Goal: Transaction & Acquisition: Purchase product/service

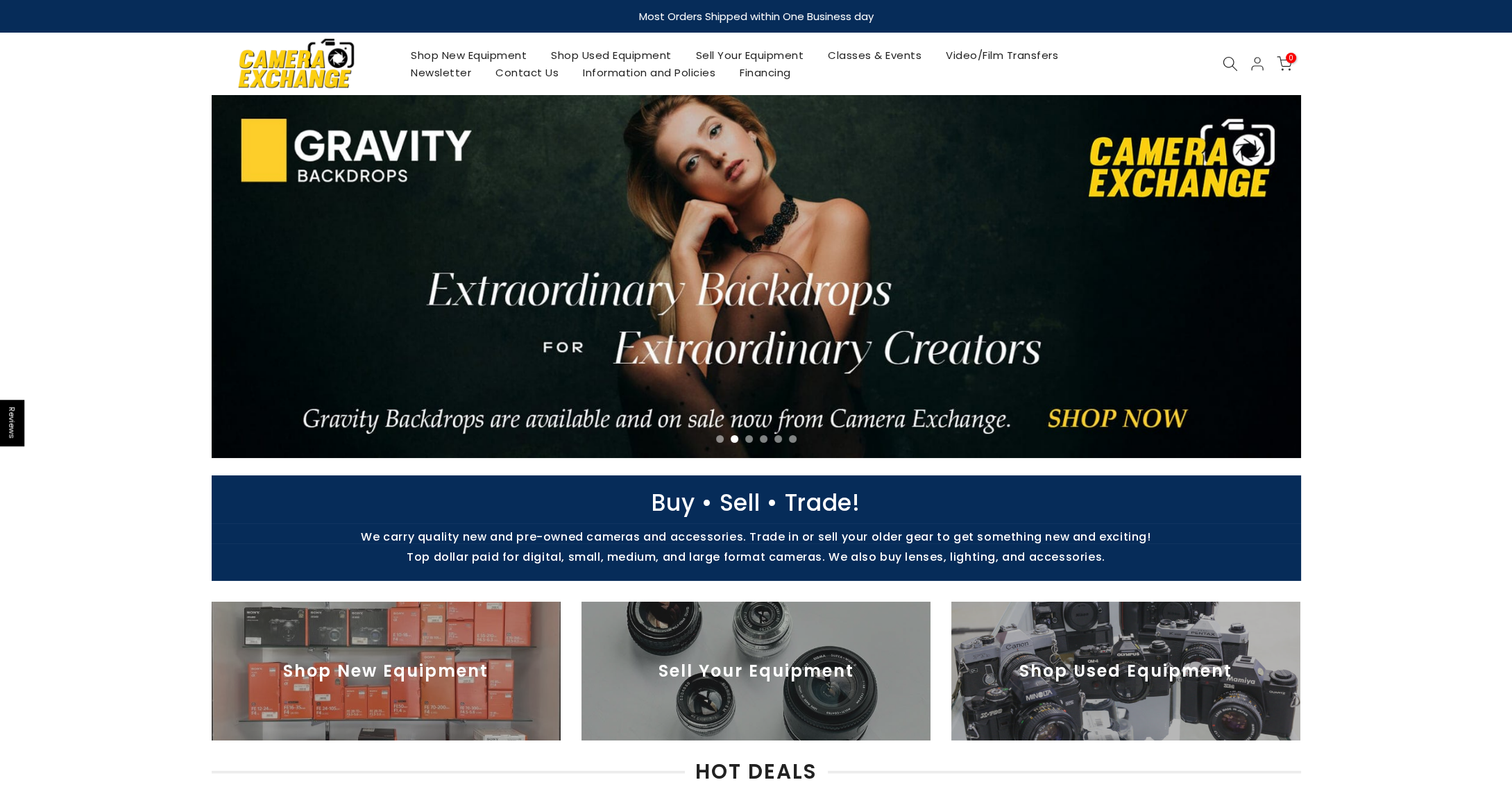
click at [624, 56] on link "Shop Used Equipment" at bounding box center [610, 56] width 145 height 18
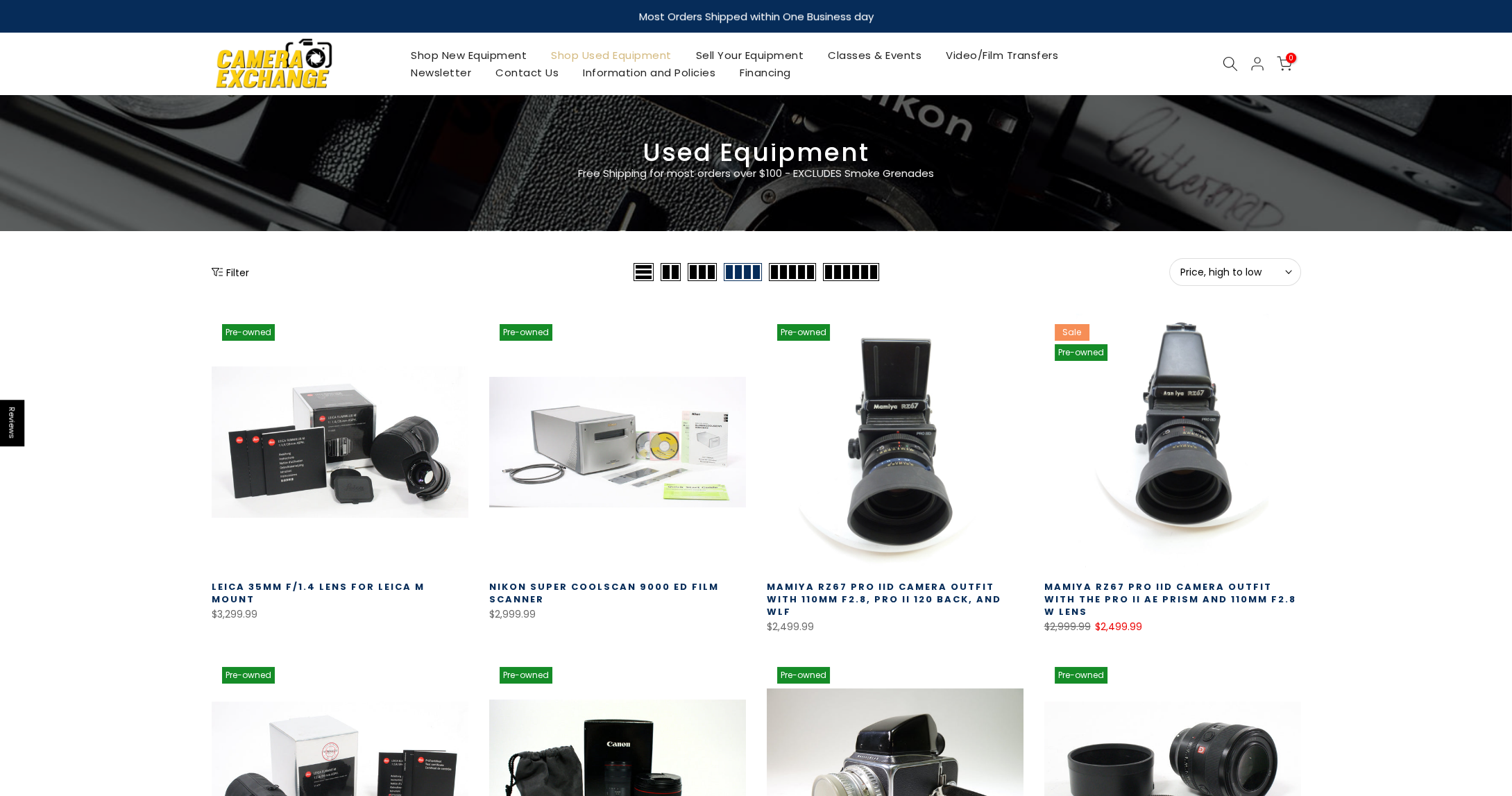
click at [242, 272] on button "Filter" at bounding box center [230, 272] width 37 height 14
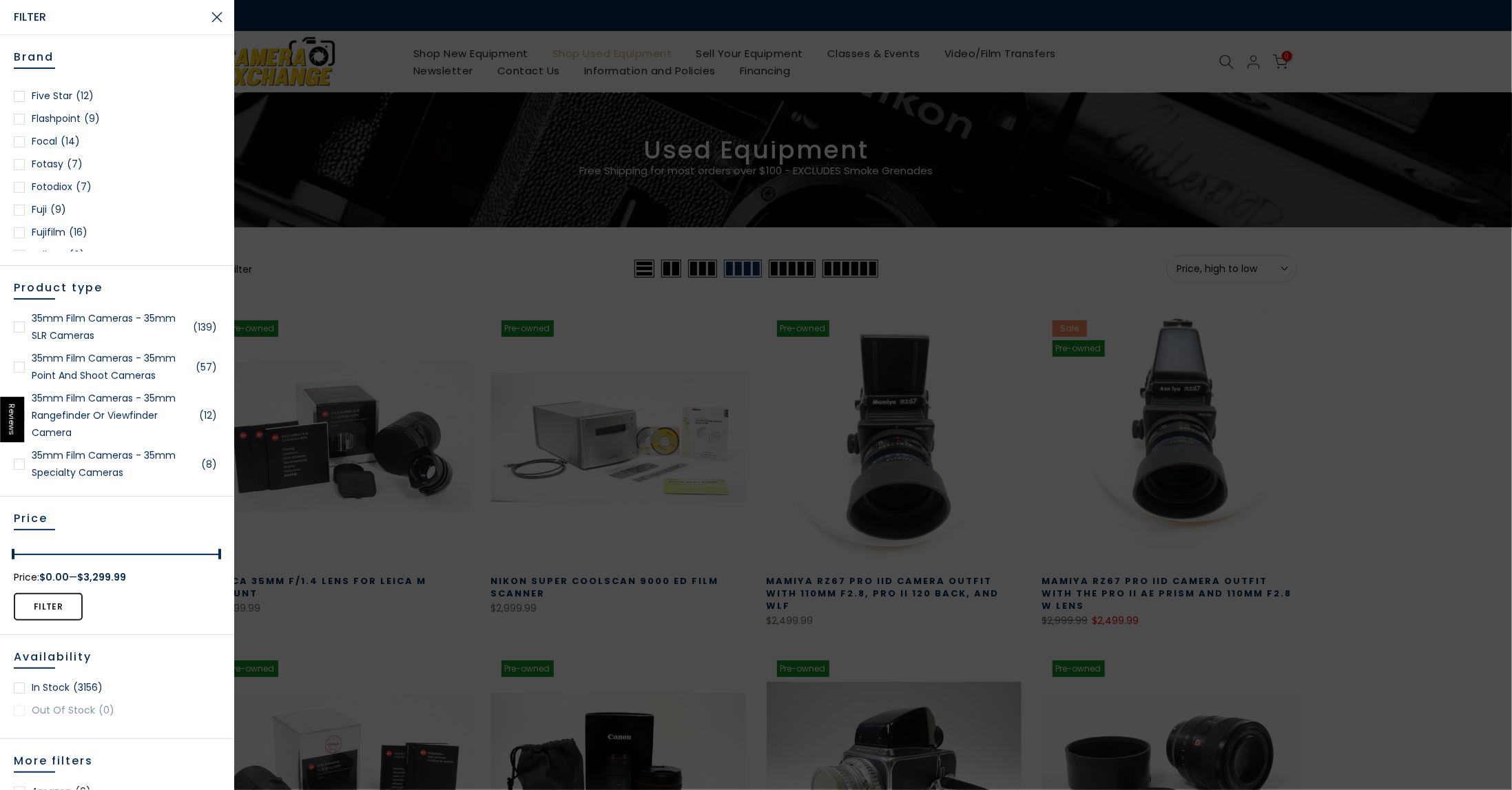
scroll to position [482, 0]
click at [33, 194] on link "Fuji (9)" at bounding box center [117, 196] width 207 height 17
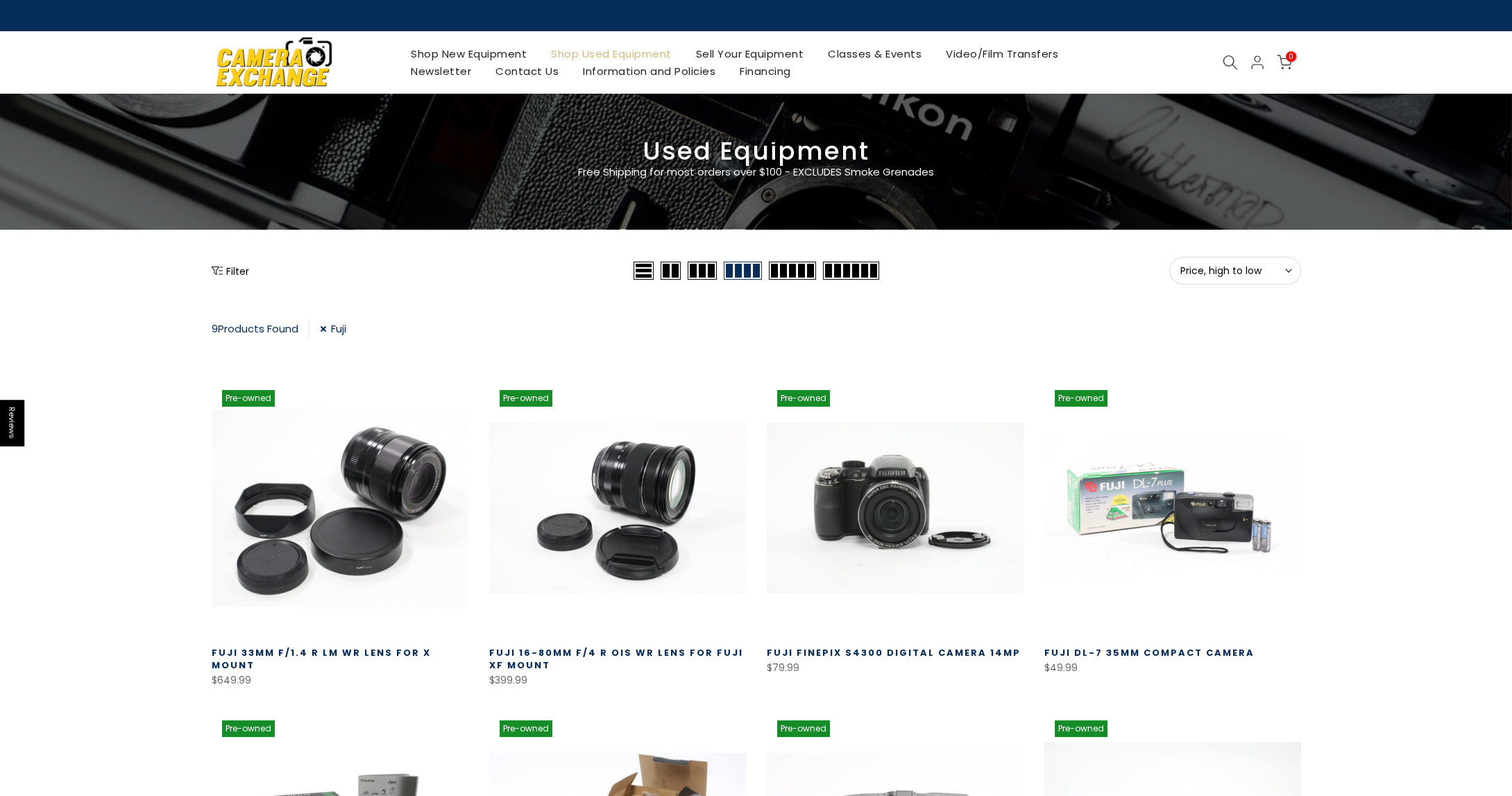
click at [457, 50] on link "Shop New Equipment" at bounding box center [468, 54] width 140 height 18
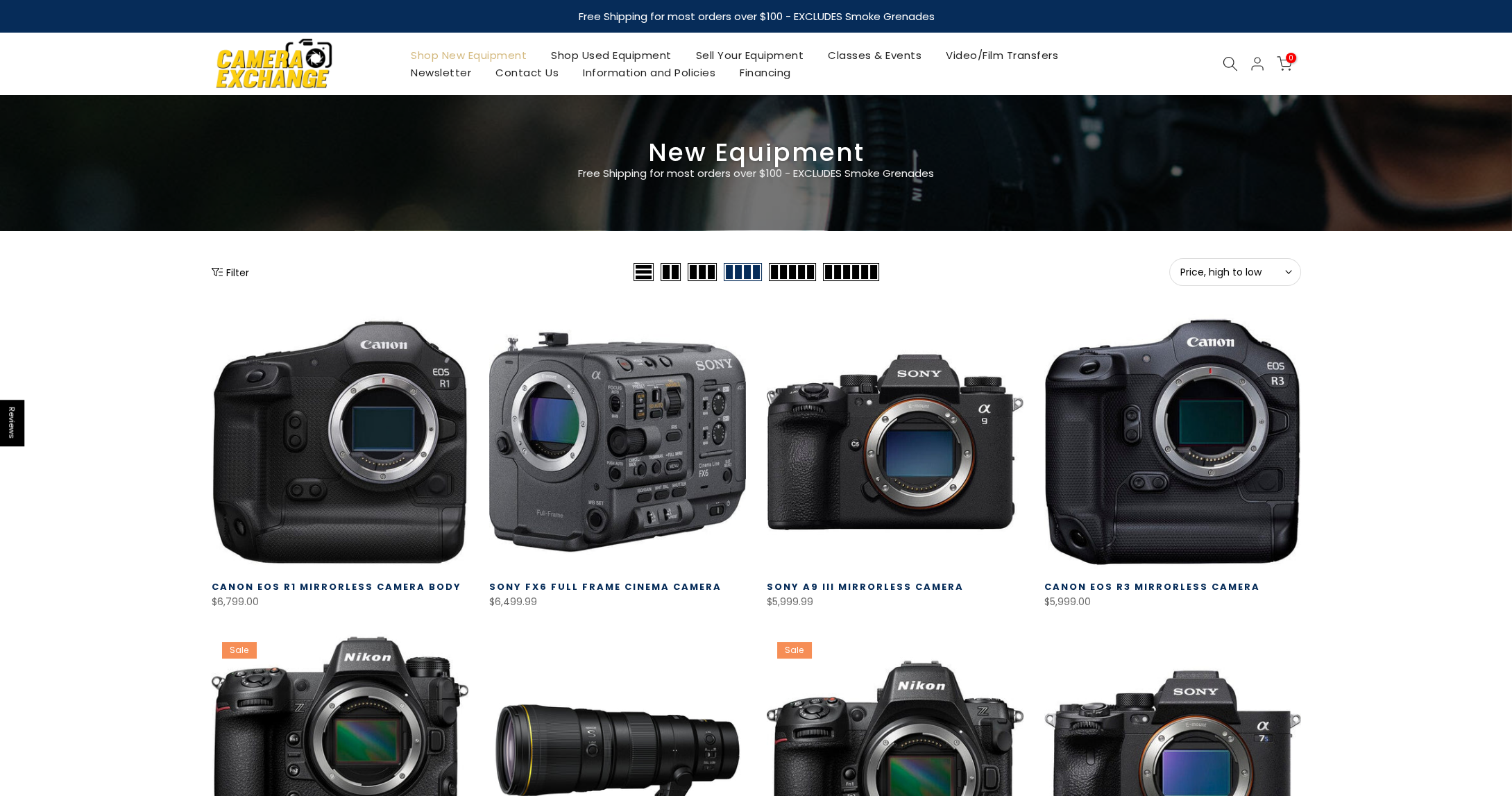
click at [212, 276] on icon "Show filters" at bounding box center [217, 272] width 11 height 11
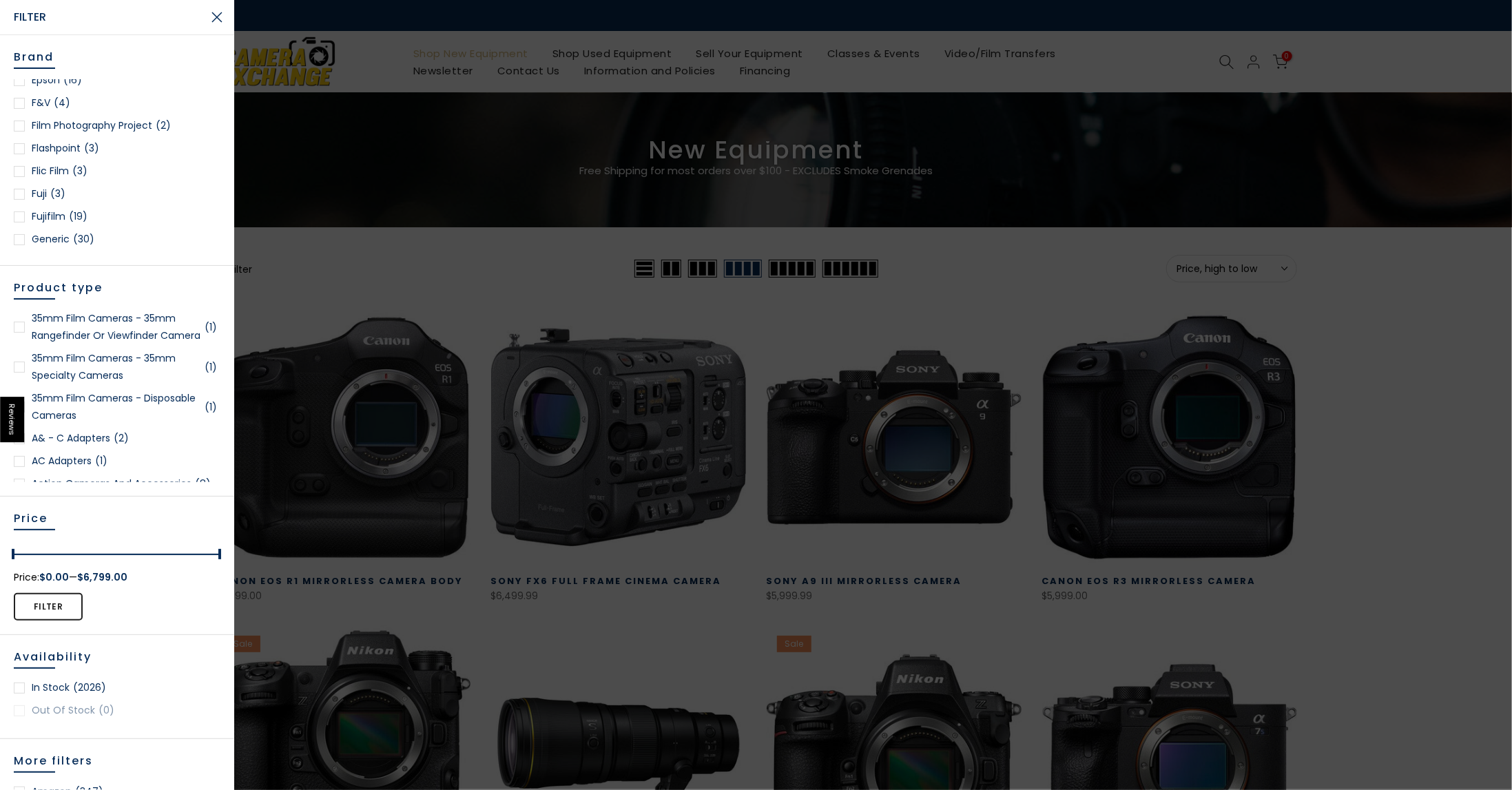
scroll to position [413, 0]
click at [23, 197] on div at bounding box center [19, 197] width 11 height 11
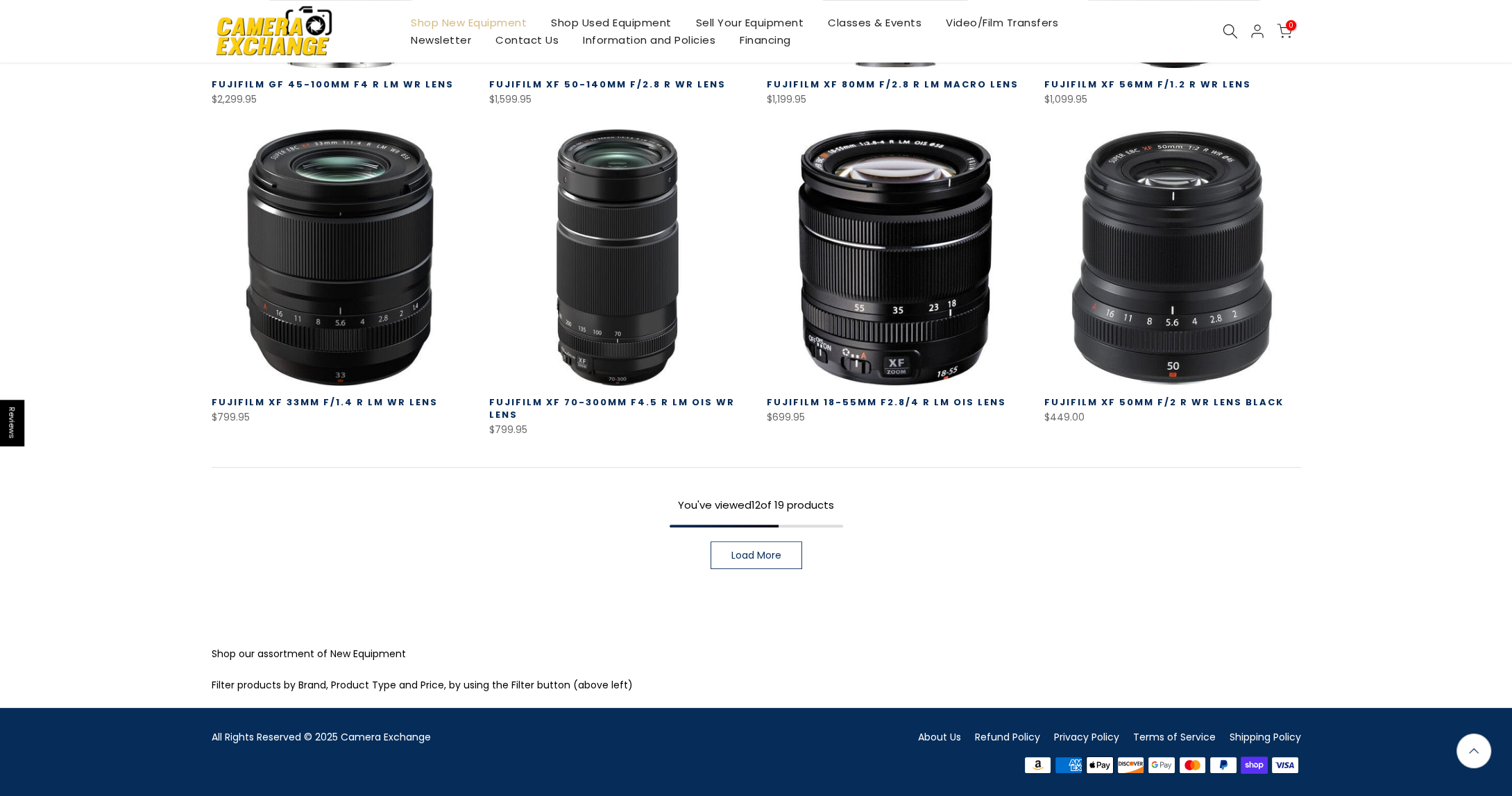
scroll to position [911, 0]
click at [732, 563] on link "Load More" at bounding box center [756, 556] width 91 height 28
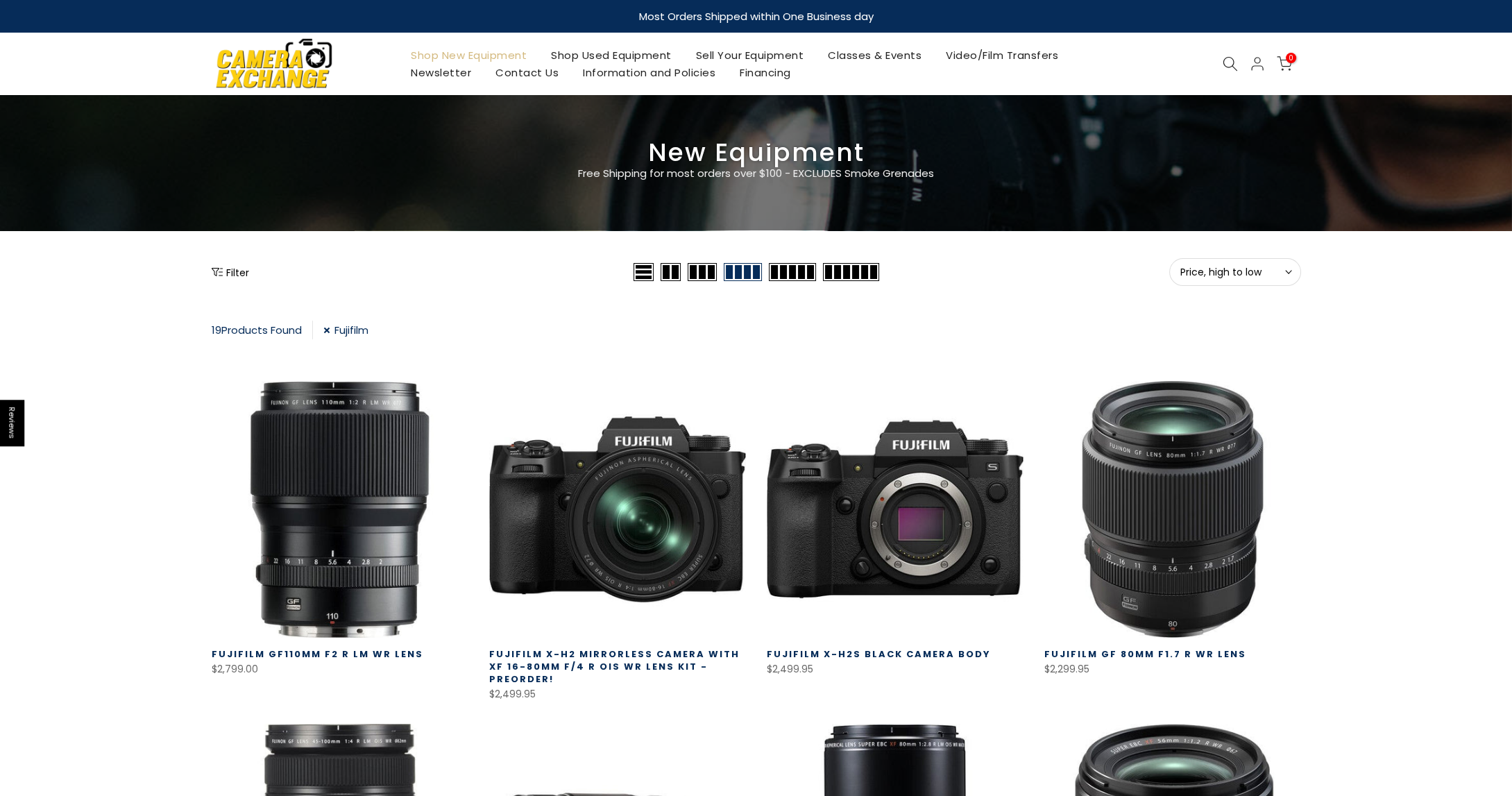
click at [222, 275] on button "Filter" at bounding box center [230, 272] width 37 height 14
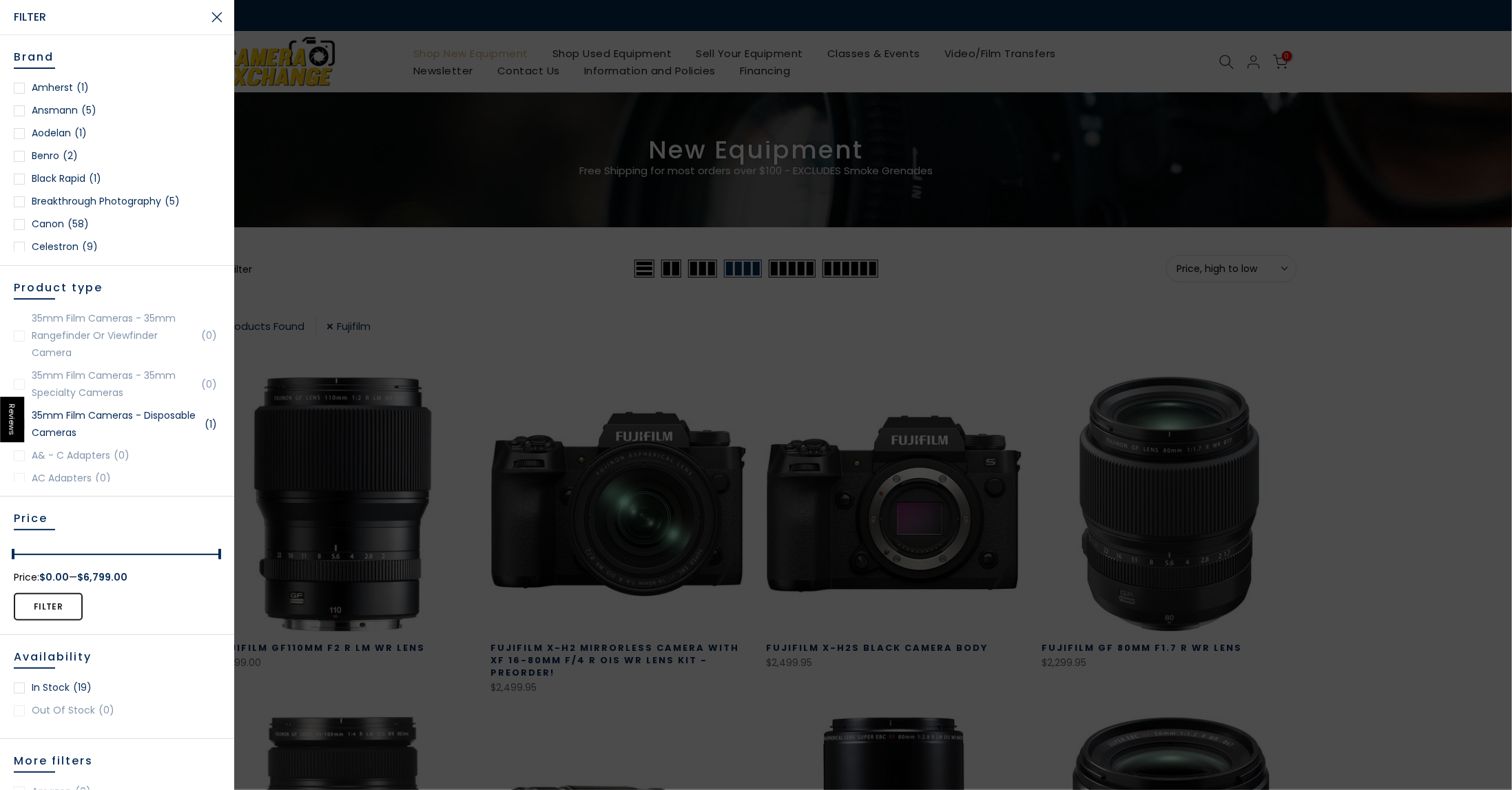
click at [215, 19] on button "Close Search" at bounding box center [217, 17] width 35 height 35
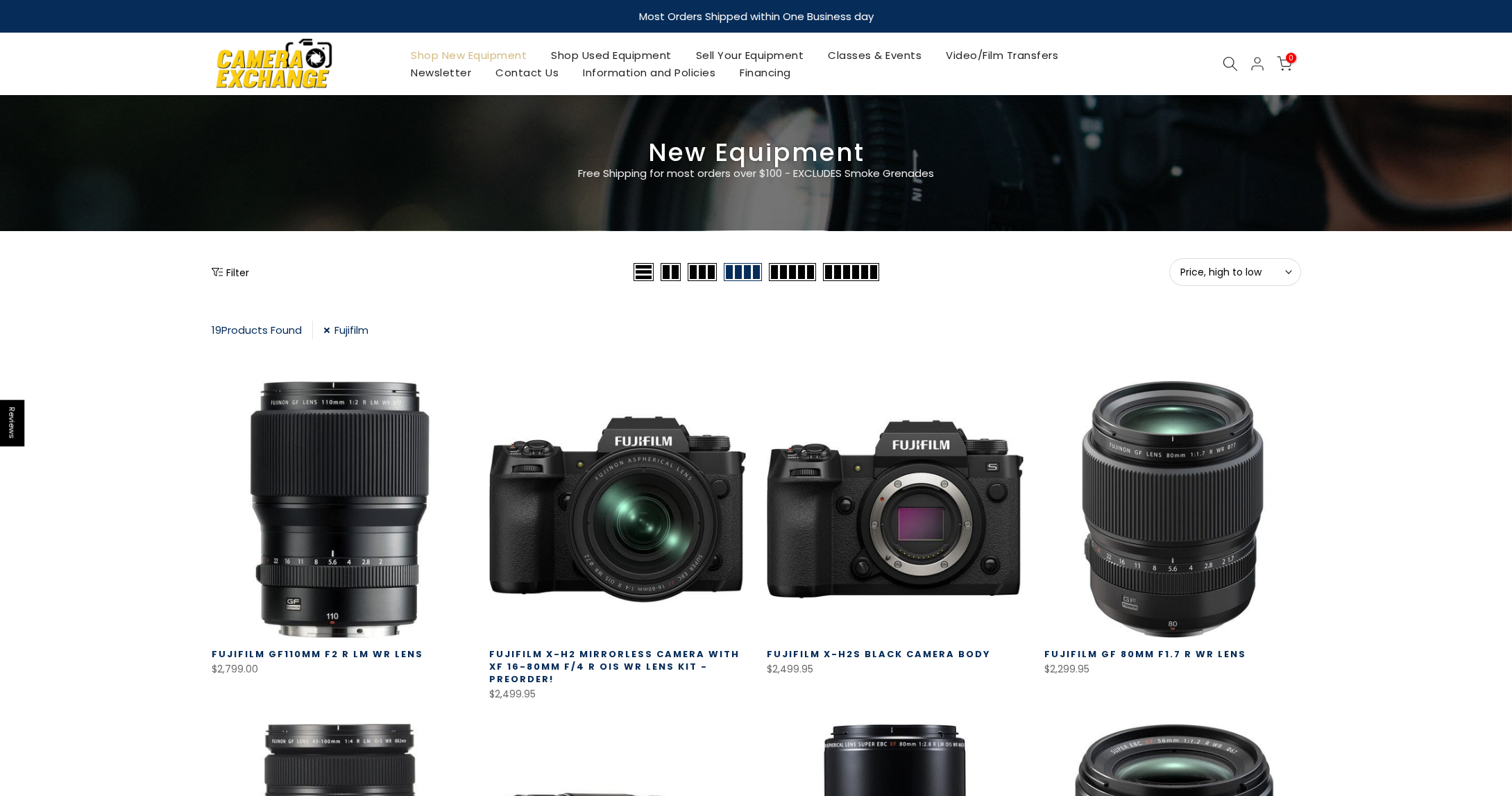
click at [595, 52] on link "Shop Used Equipment" at bounding box center [610, 56] width 145 height 18
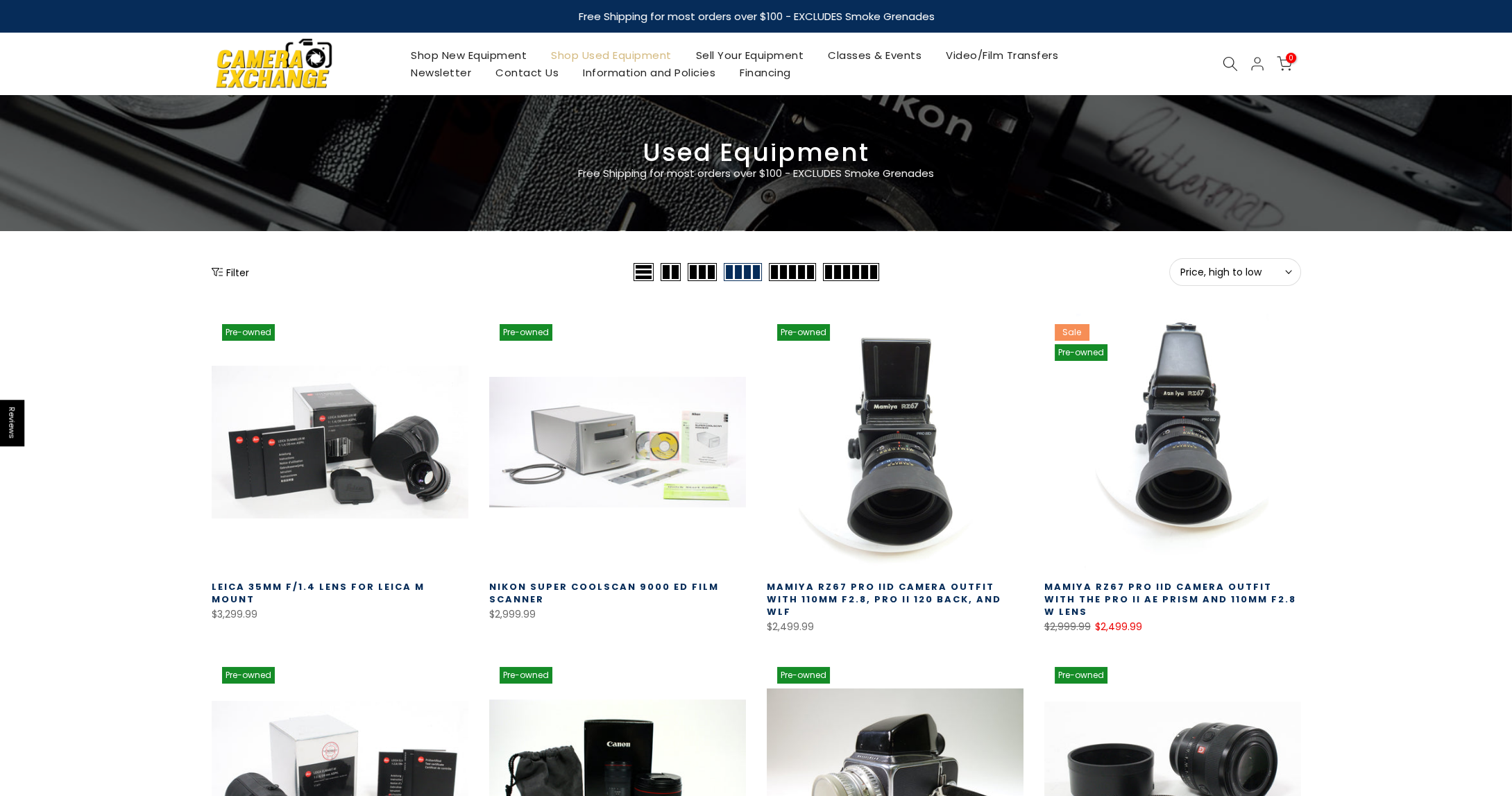
click at [218, 263] on div "Filter" at bounding box center [421, 272] width 418 height 28
click at [218, 266] on button "Filter" at bounding box center [230, 272] width 37 height 14
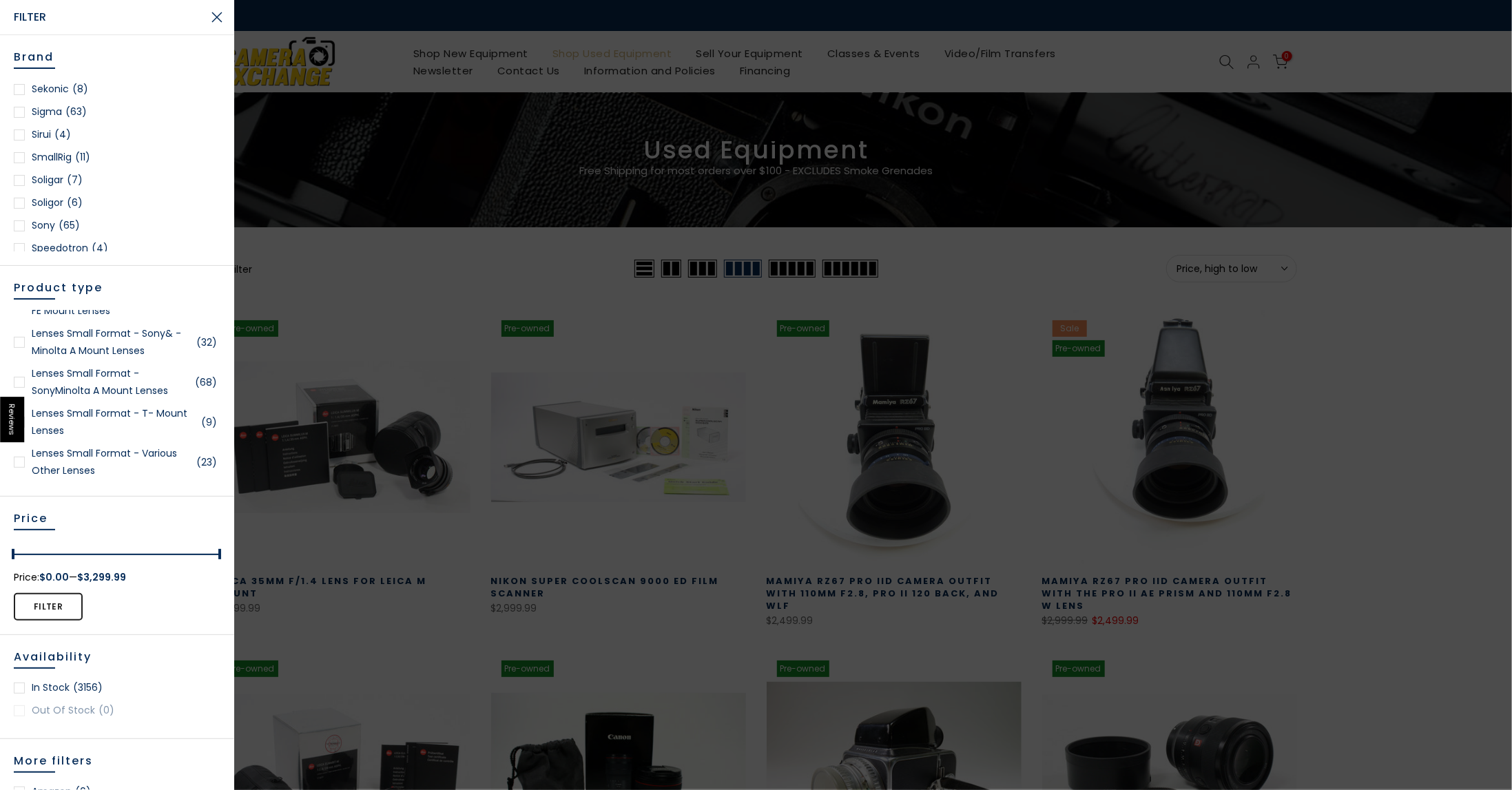
scroll to position [1791, 0]
click at [17, 208] on div at bounding box center [19, 206] width 11 height 11
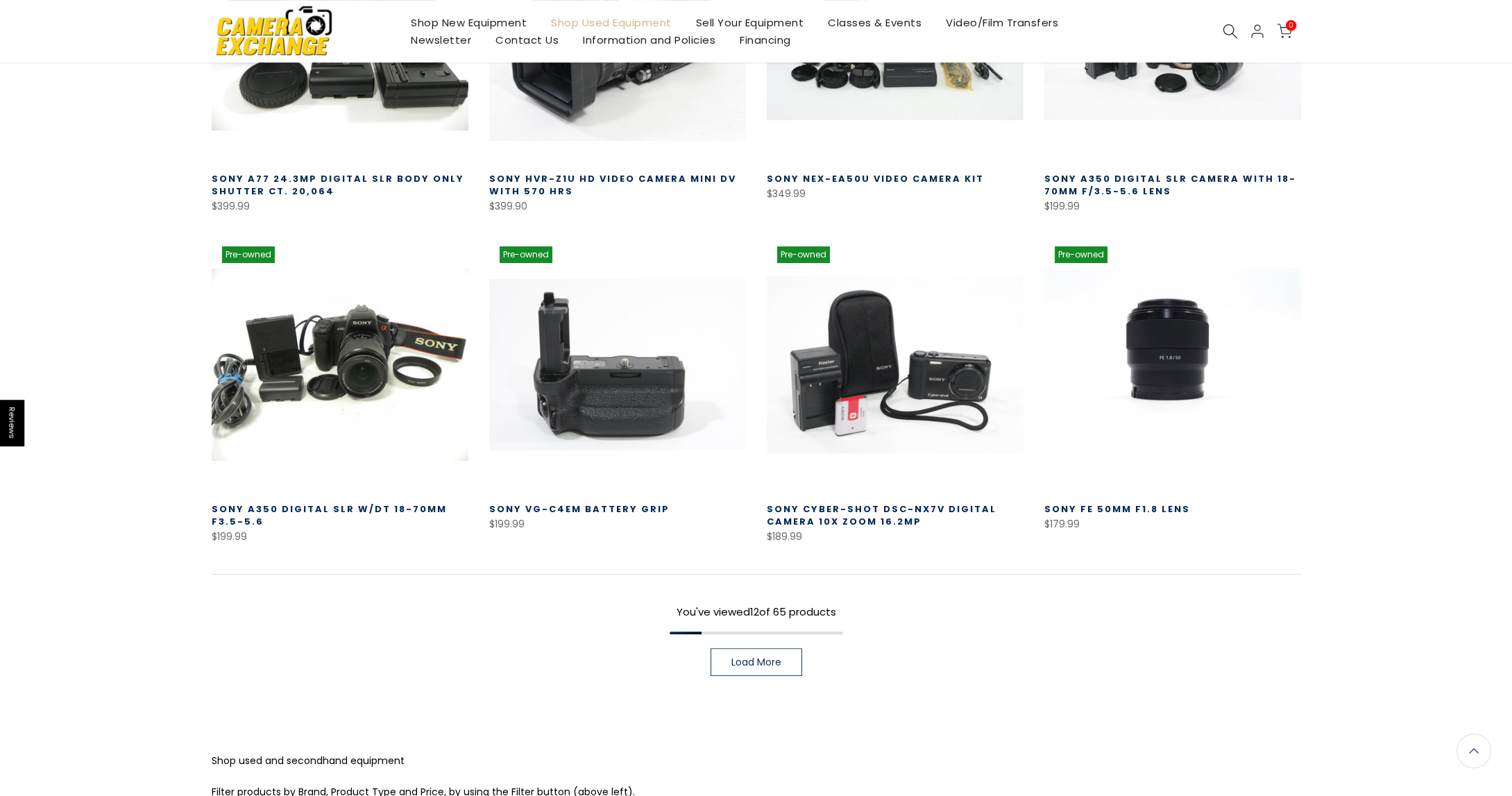
scroll to position [925, 0]
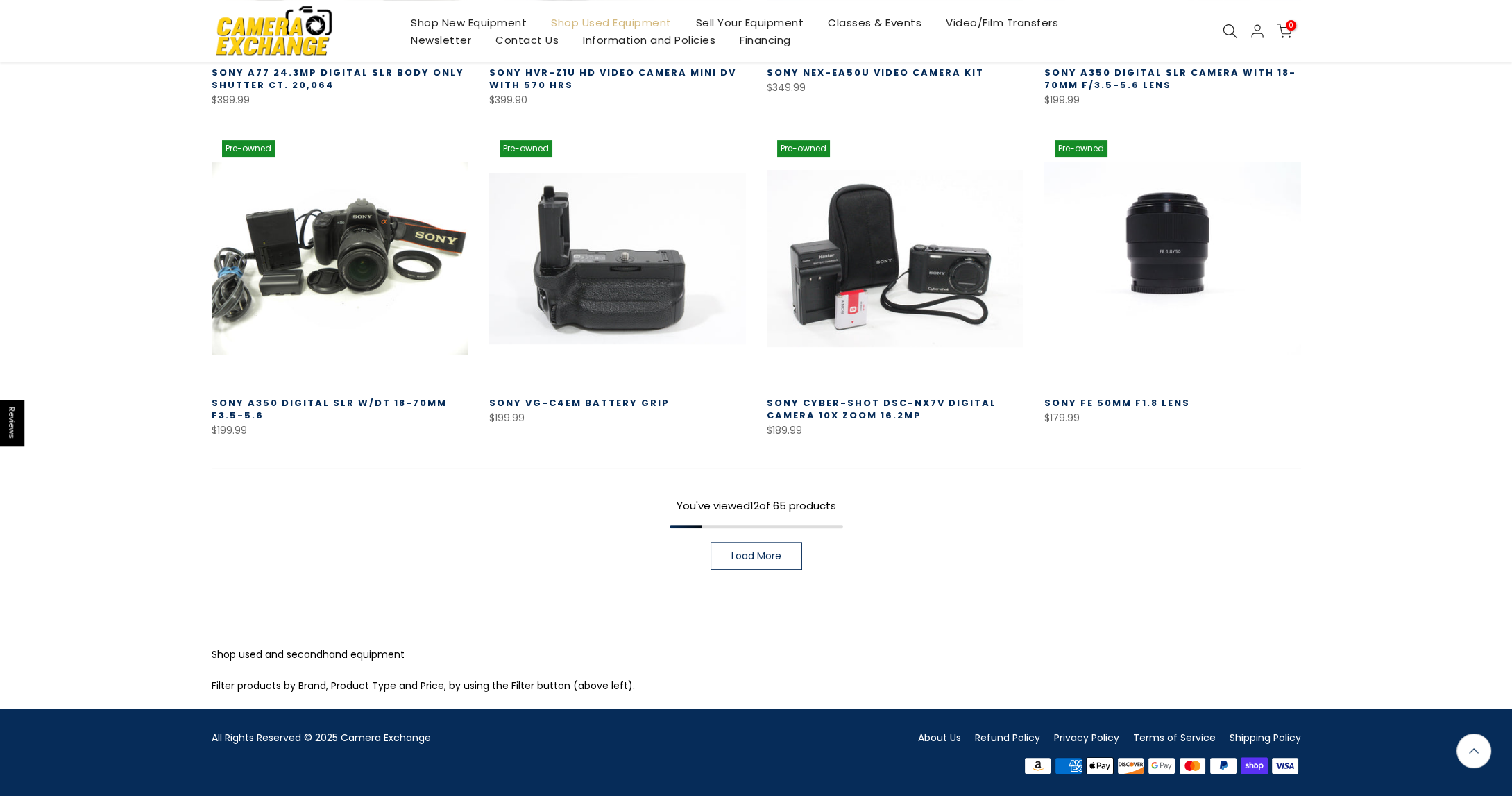
click at [733, 554] on span "Load More" at bounding box center [756, 556] width 50 height 9
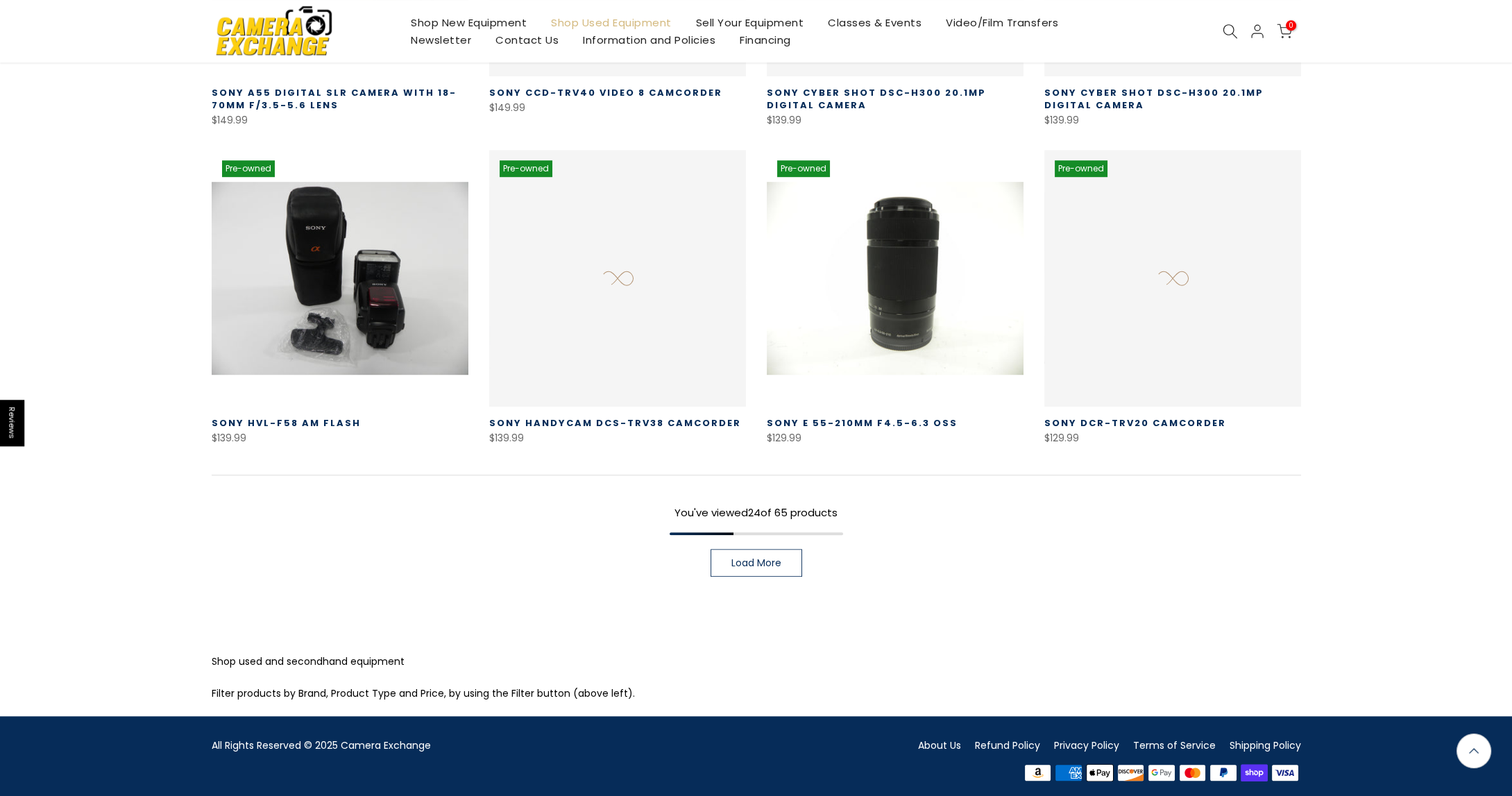
scroll to position [1902, 0]
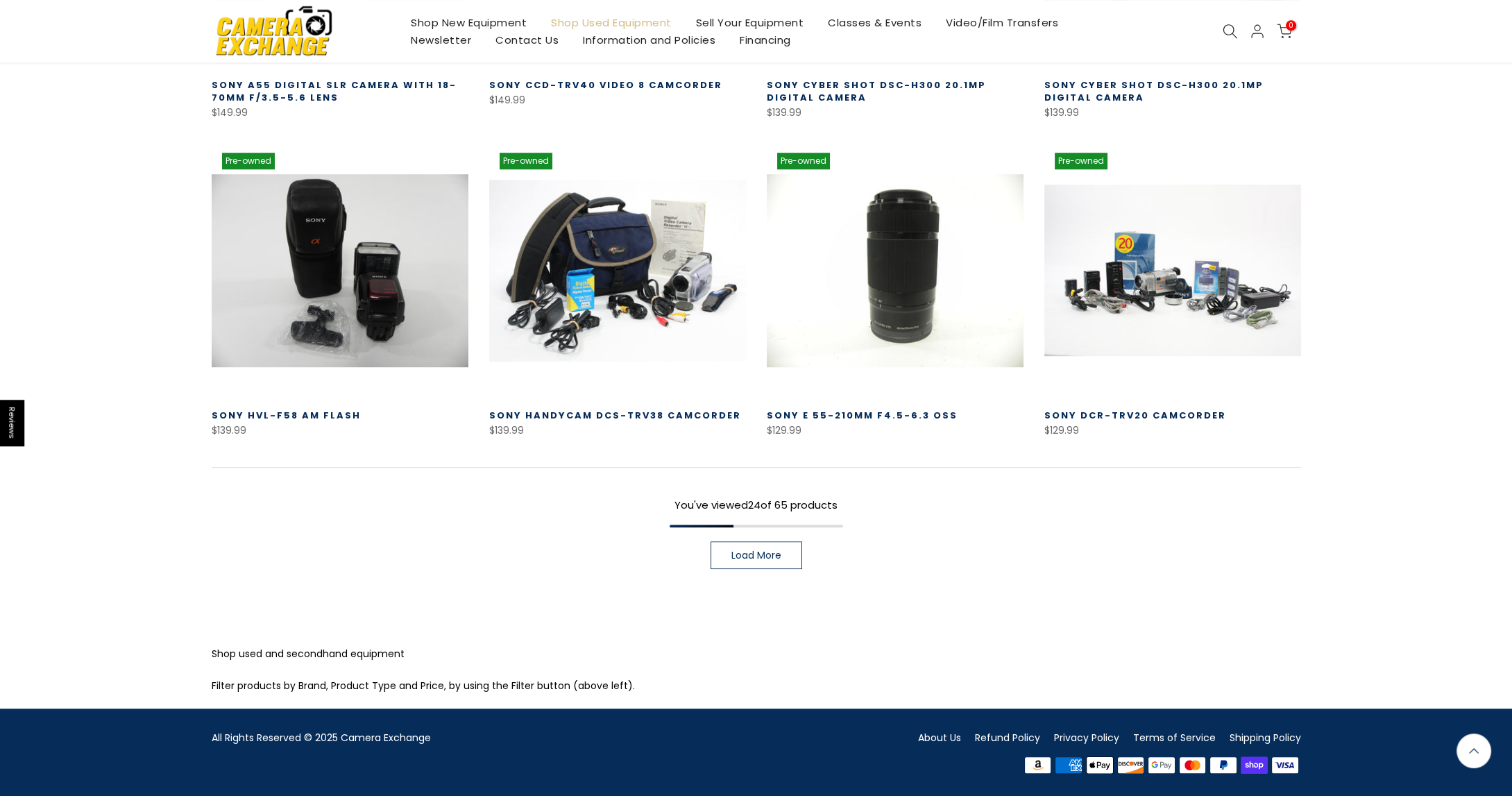
drag, startPoint x: 767, startPoint y: 549, endPoint x: 818, endPoint y: 547, distance: 51.0
click at [767, 551] on span "Load More" at bounding box center [756, 555] width 50 height 9
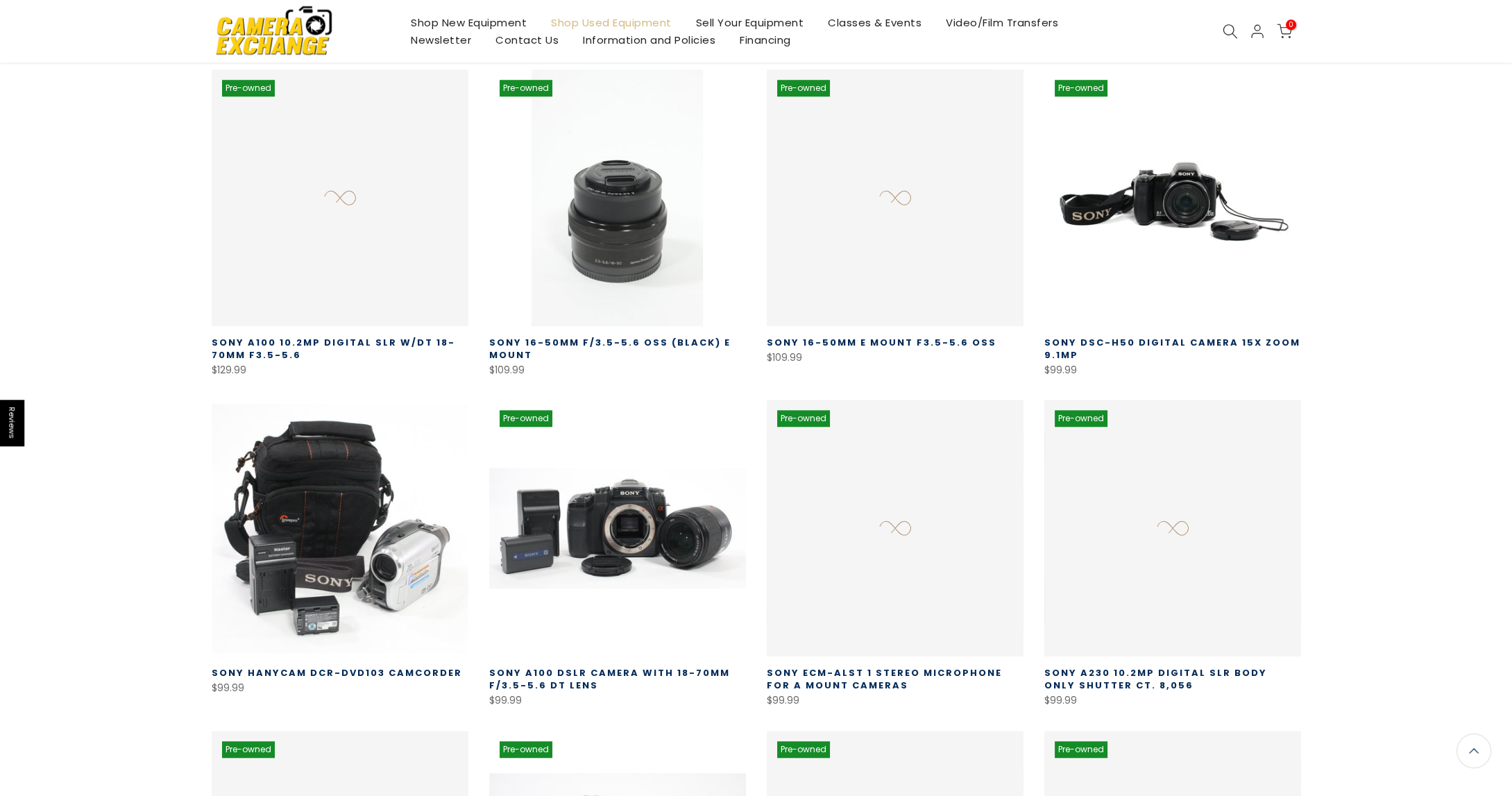
scroll to position [2895, 0]
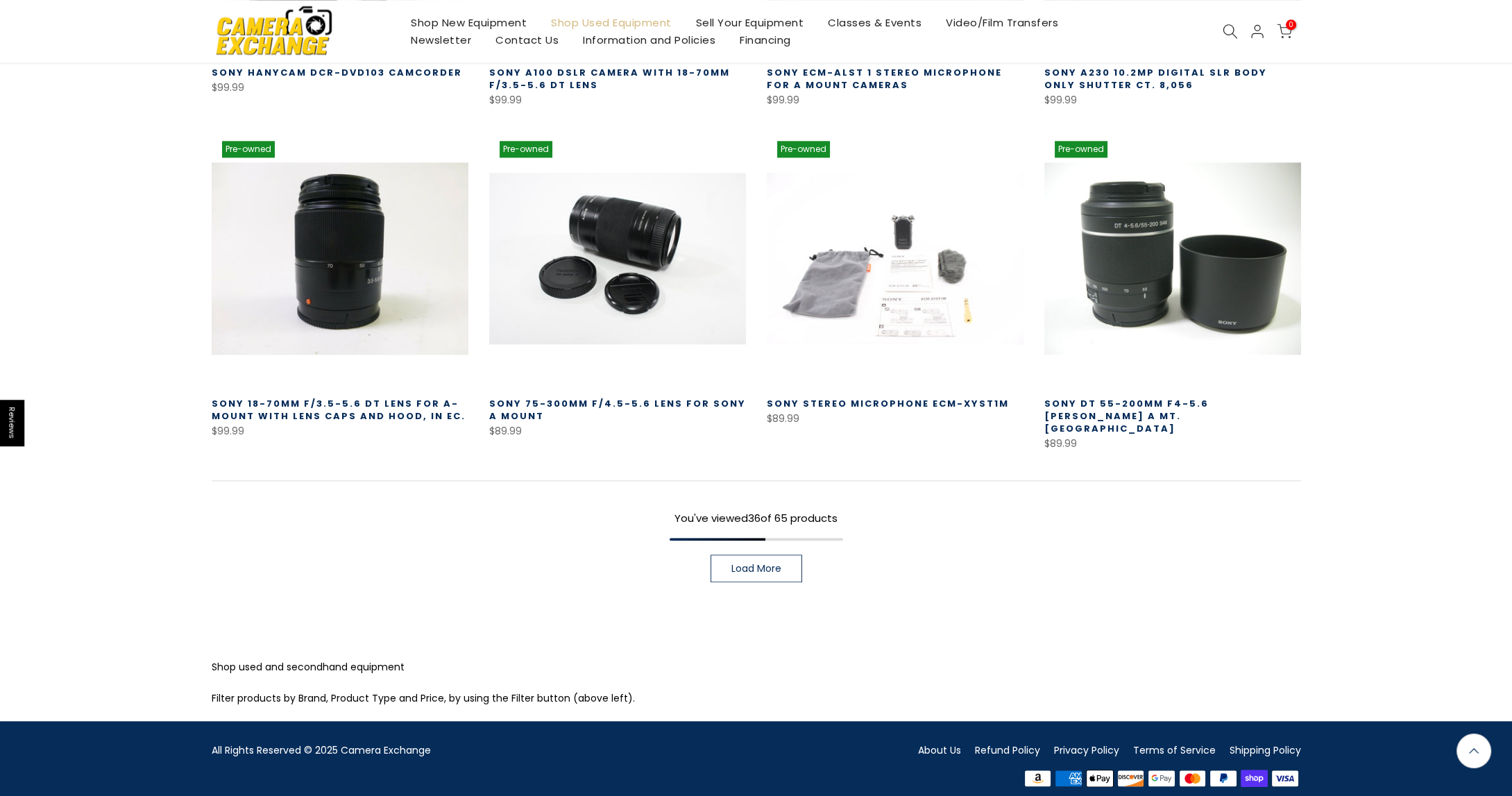
click at [733, 567] on link "Load More" at bounding box center [756, 568] width 91 height 28
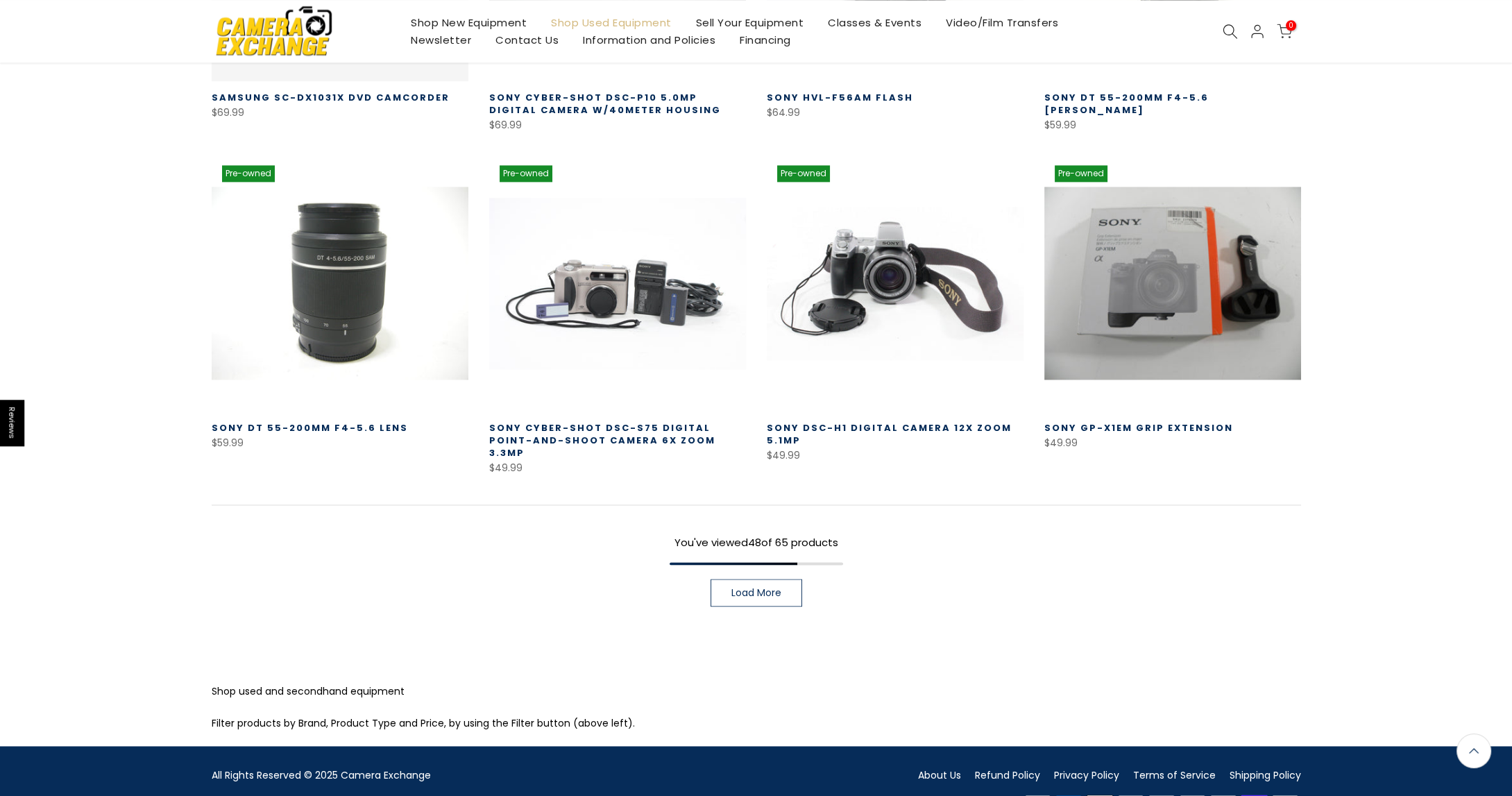
scroll to position [3885, 0]
click at [772, 588] on span "Load More" at bounding box center [756, 592] width 50 height 9
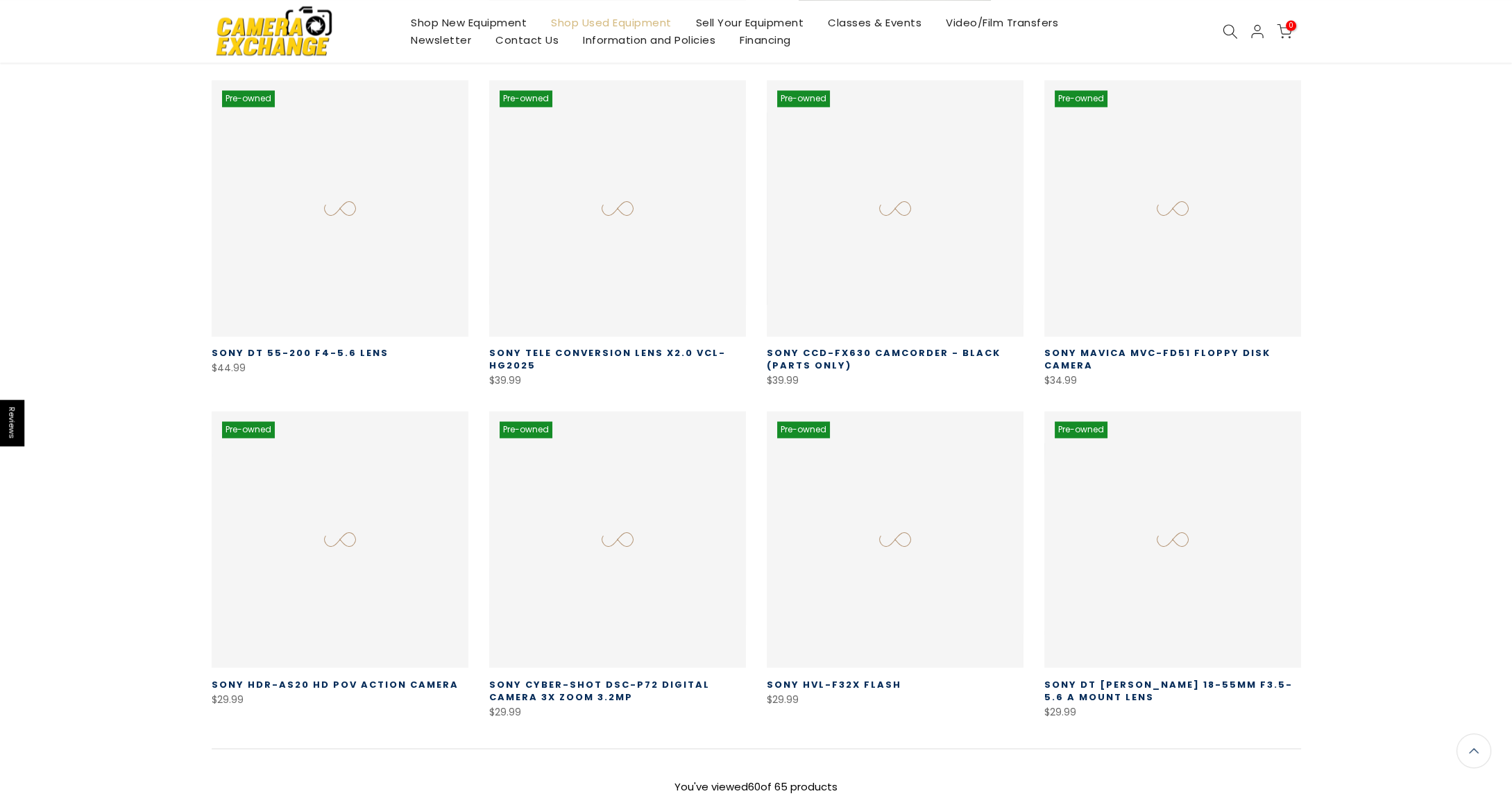
scroll to position [4876, 0]
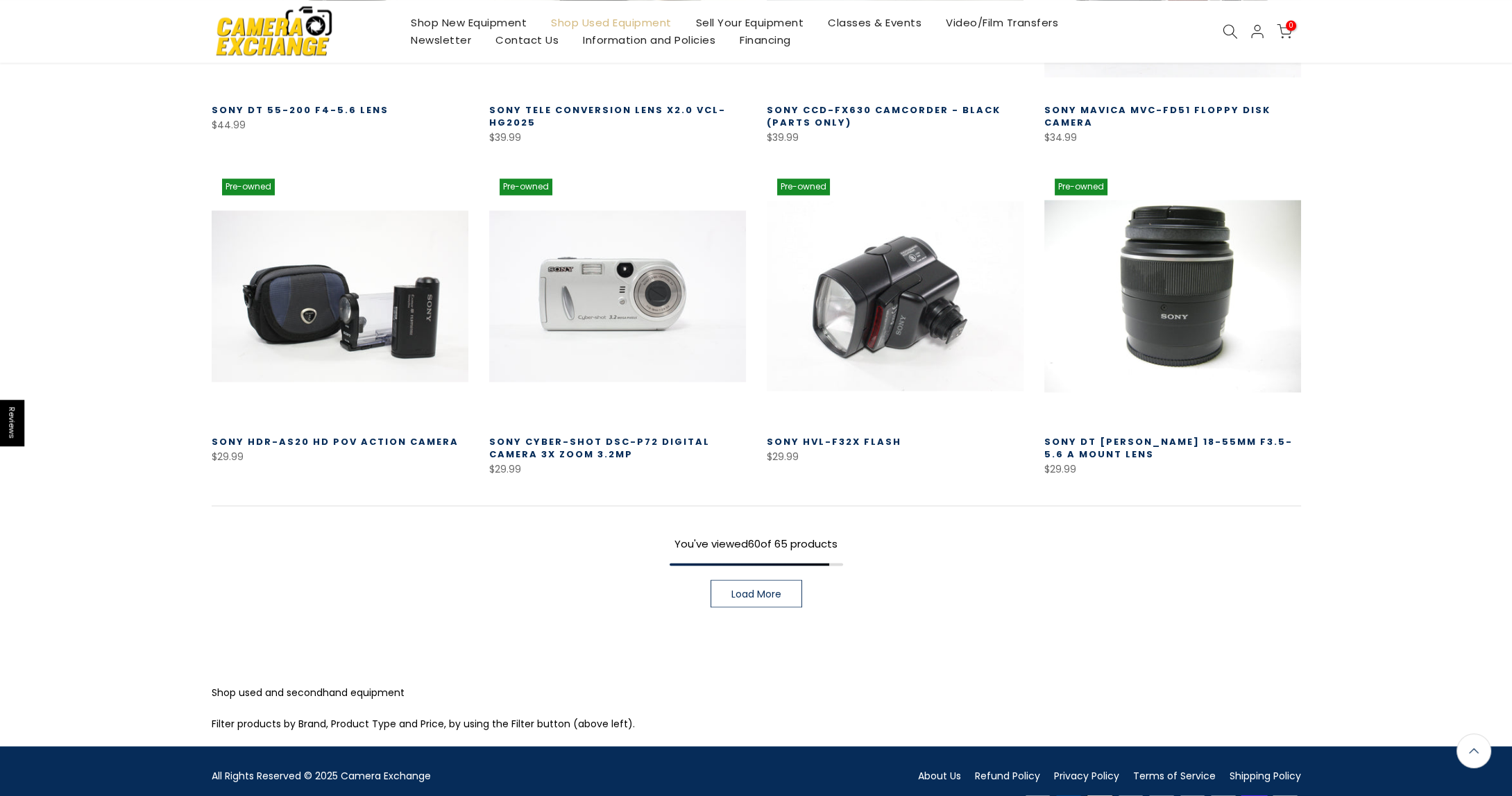
click at [770, 589] on span "Load More" at bounding box center [756, 593] width 50 height 9
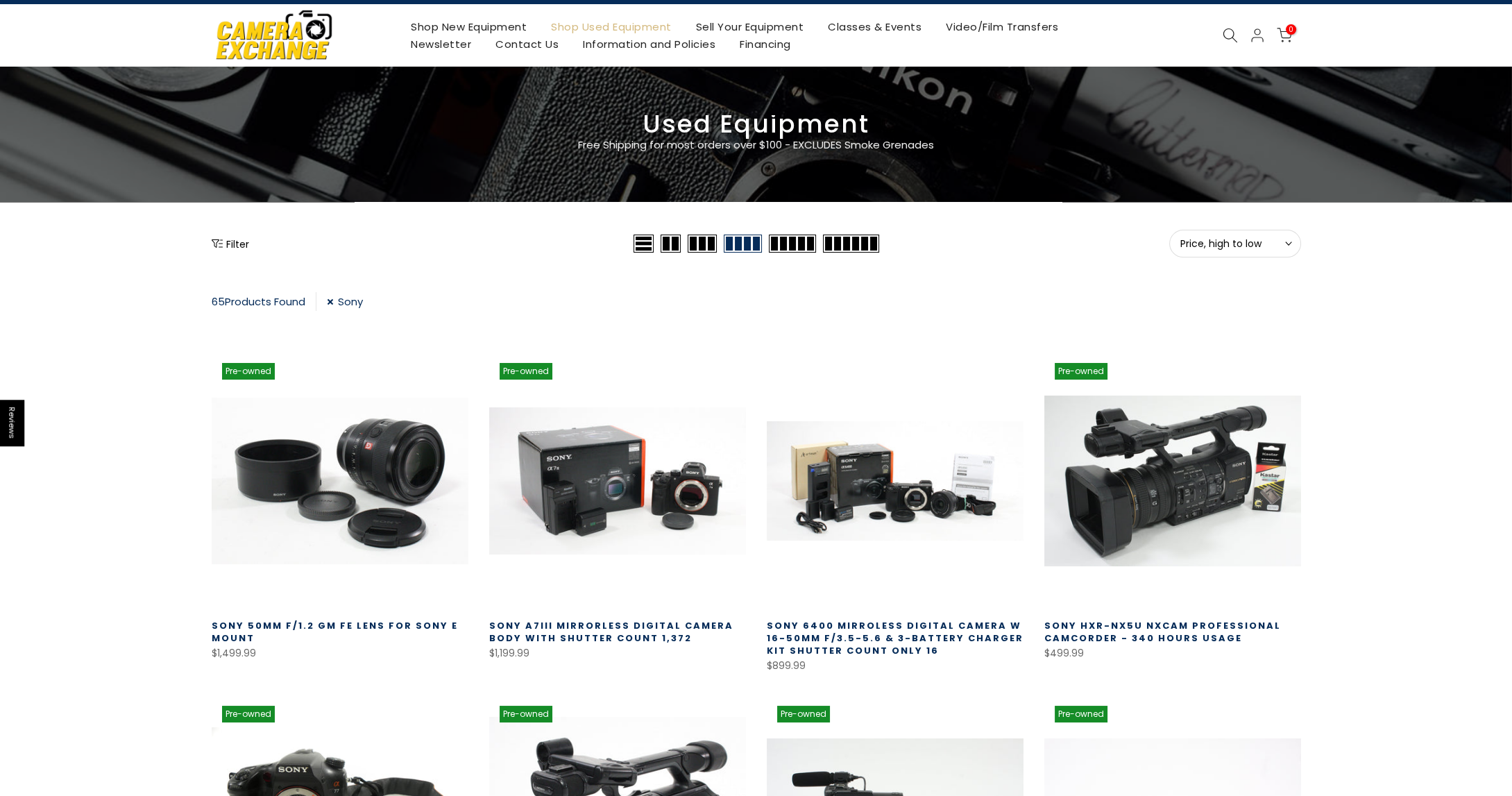
scroll to position [69, 0]
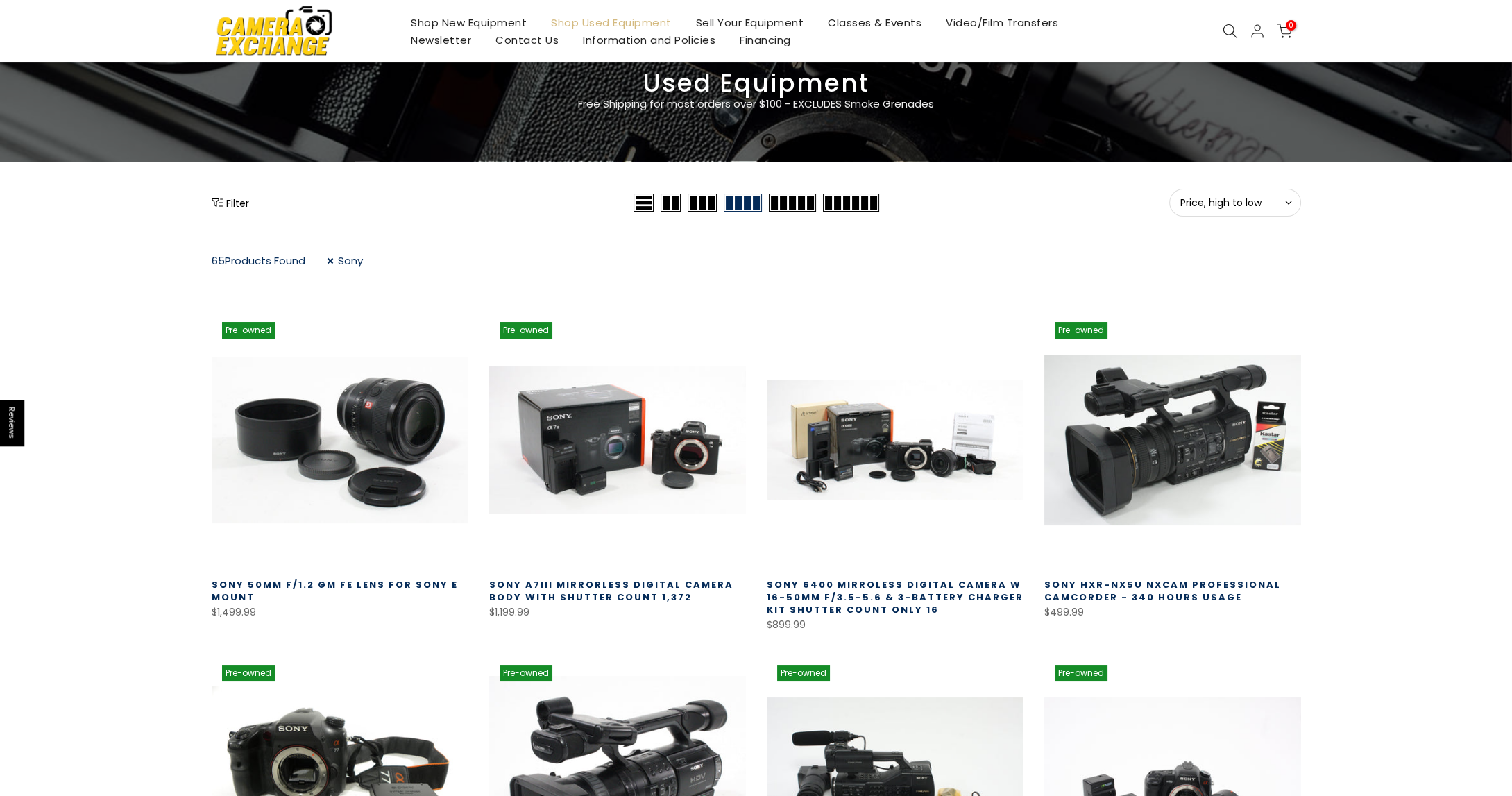
click at [829, 589] on link "Sony 6400 Mirroless Digital Camera w 16-50mm f/3.5-5.6 & 3-Battery Charger Kit …" at bounding box center [895, 597] width 257 height 38
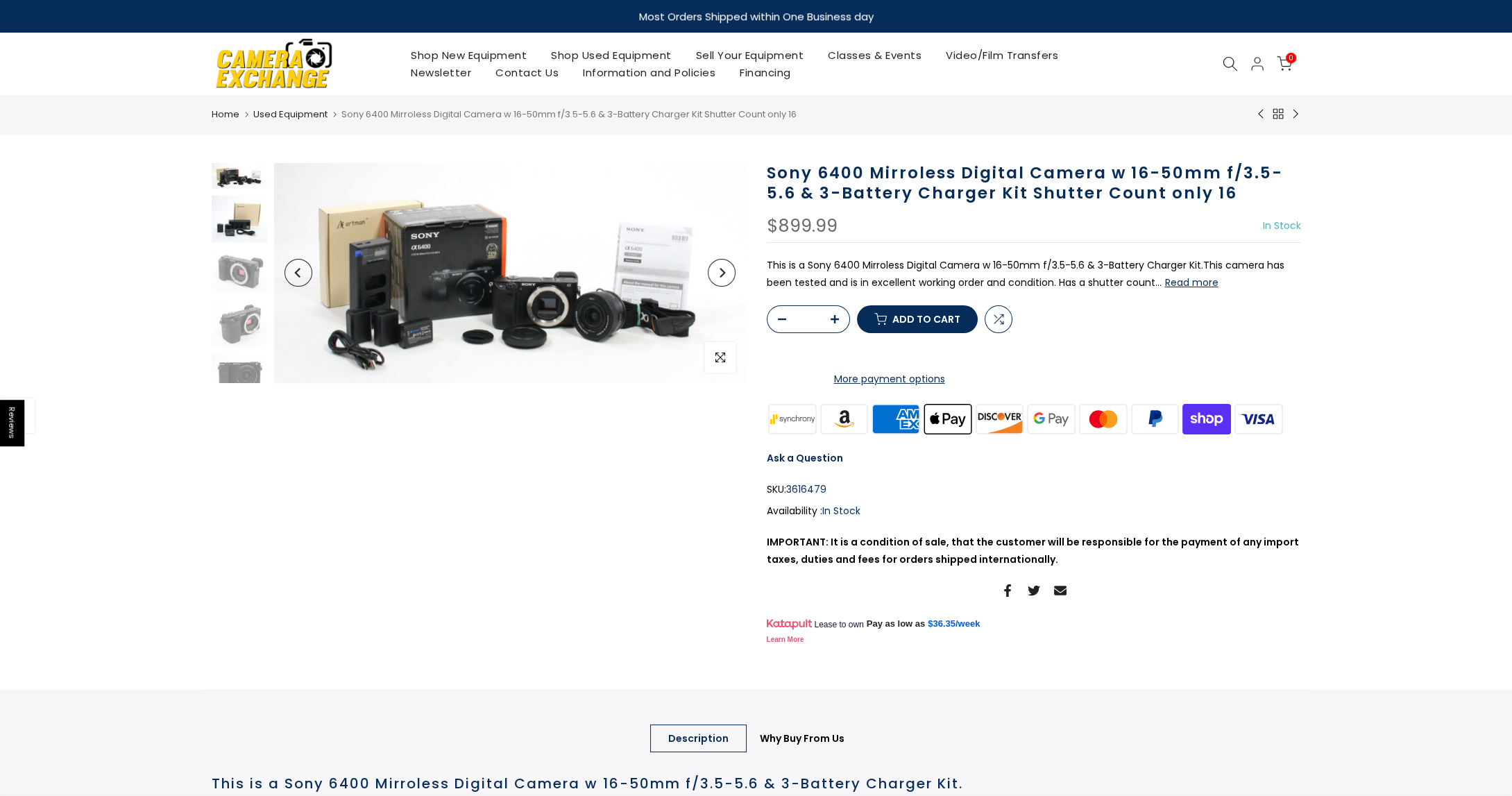
click at [226, 220] on img at bounding box center [239, 219] width 55 height 47
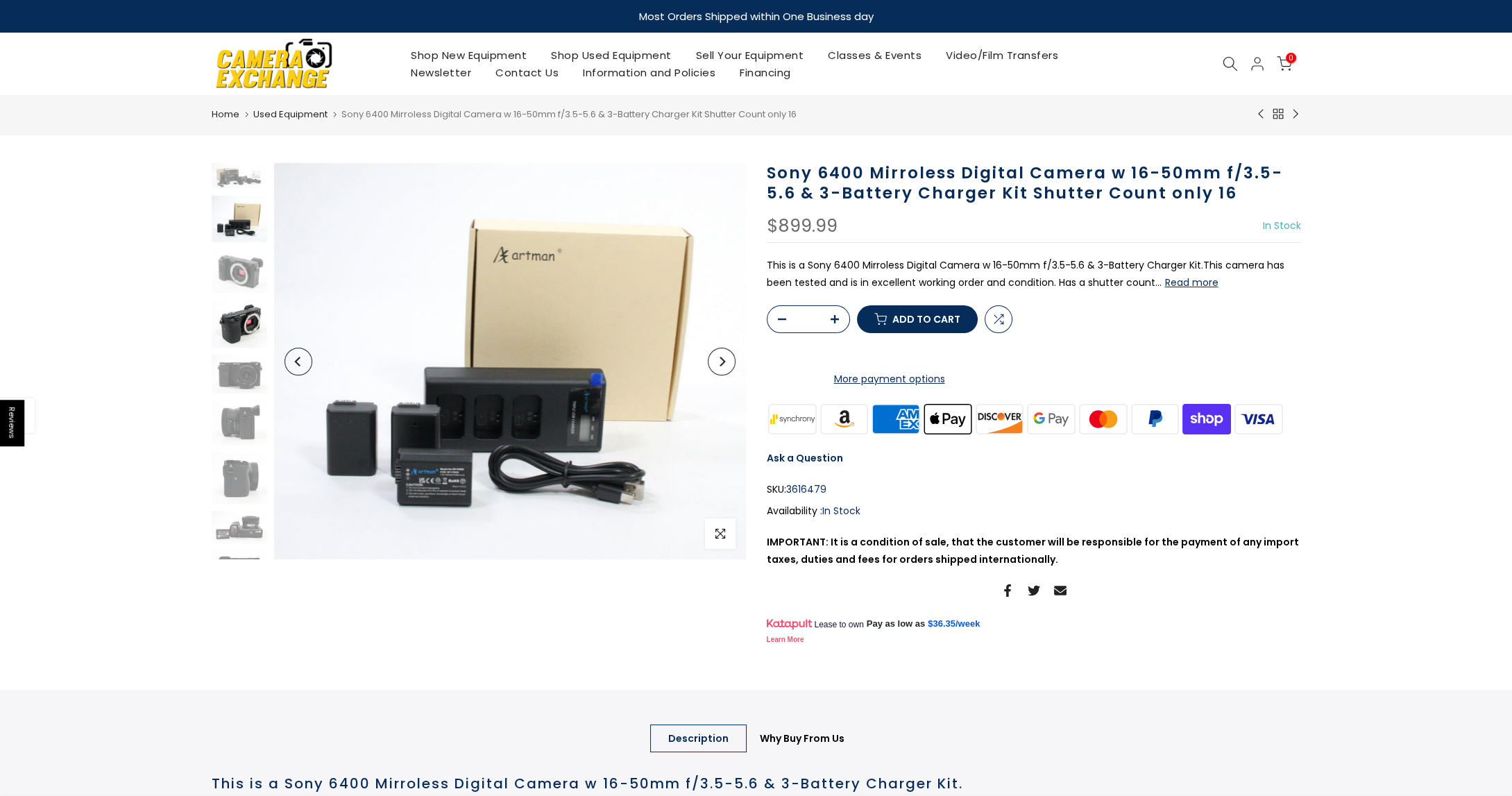
click at [240, 316] on img at bounding box center [239, 324] width 55 height 49
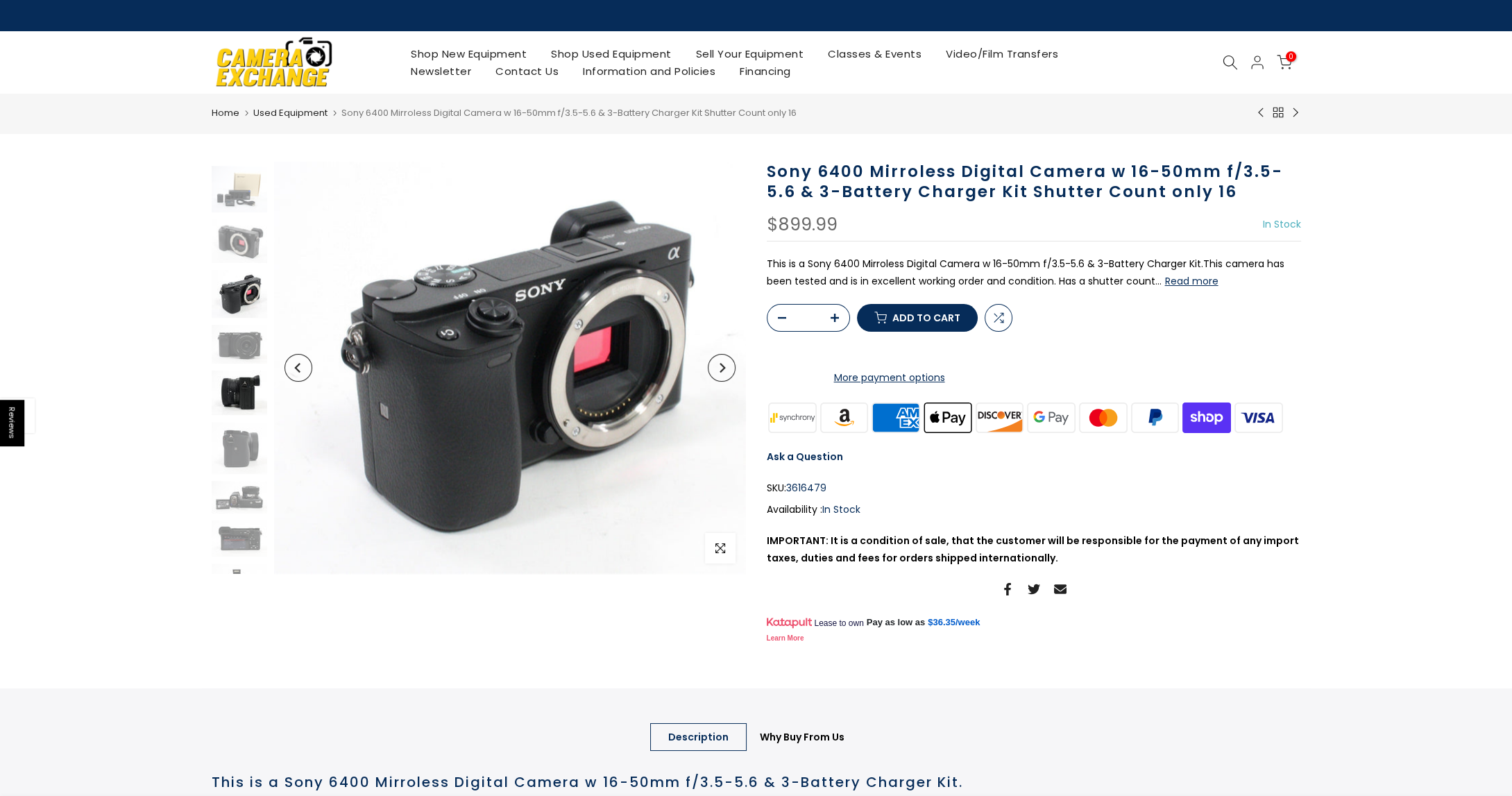
scroll to position [67, 0]
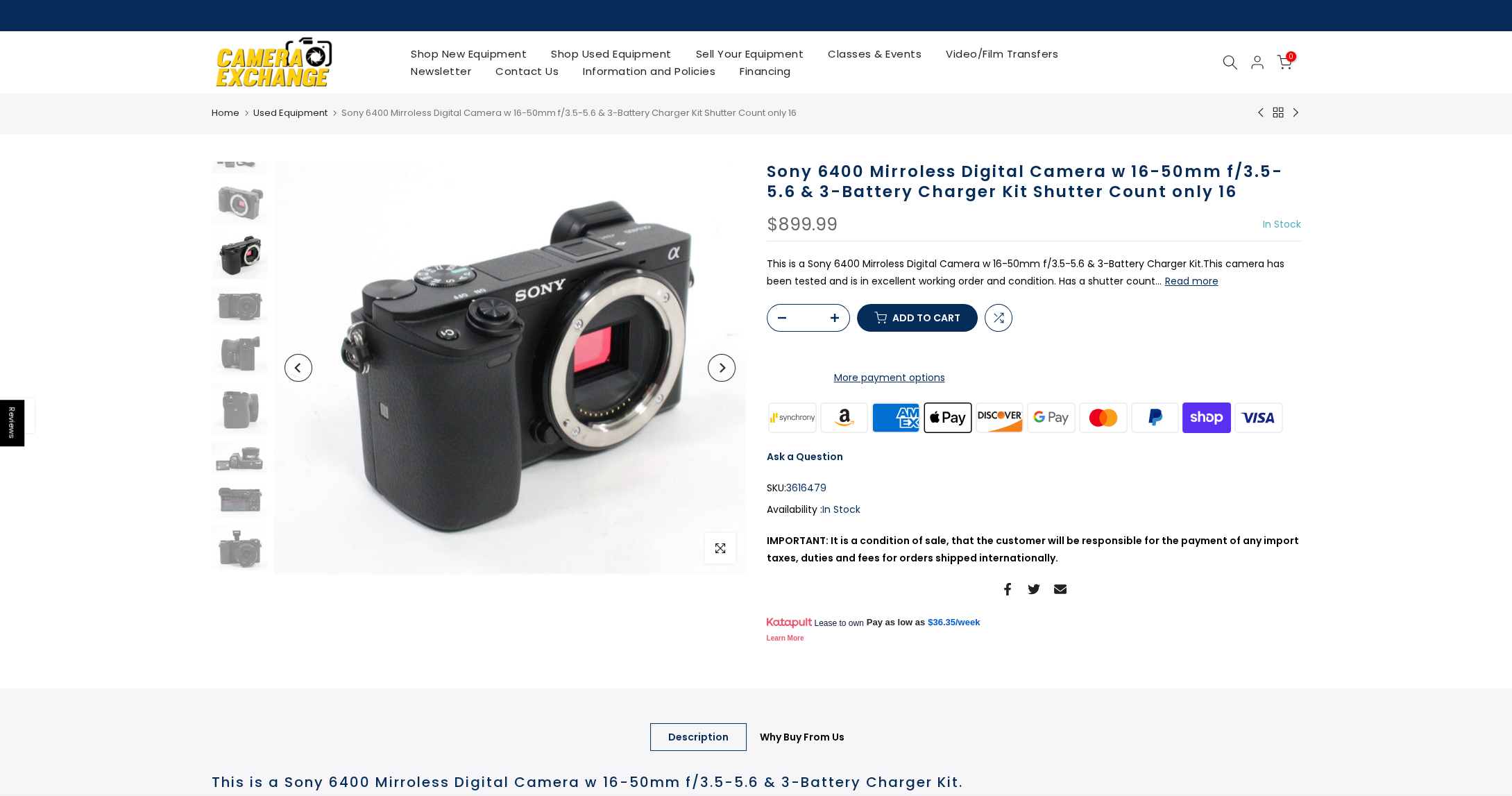
click at [237, 380] on div at bounding box center [239, 383] width 59 height 577
click at [239, 415] on img at bounding box center [239, 409] width 55 height 52
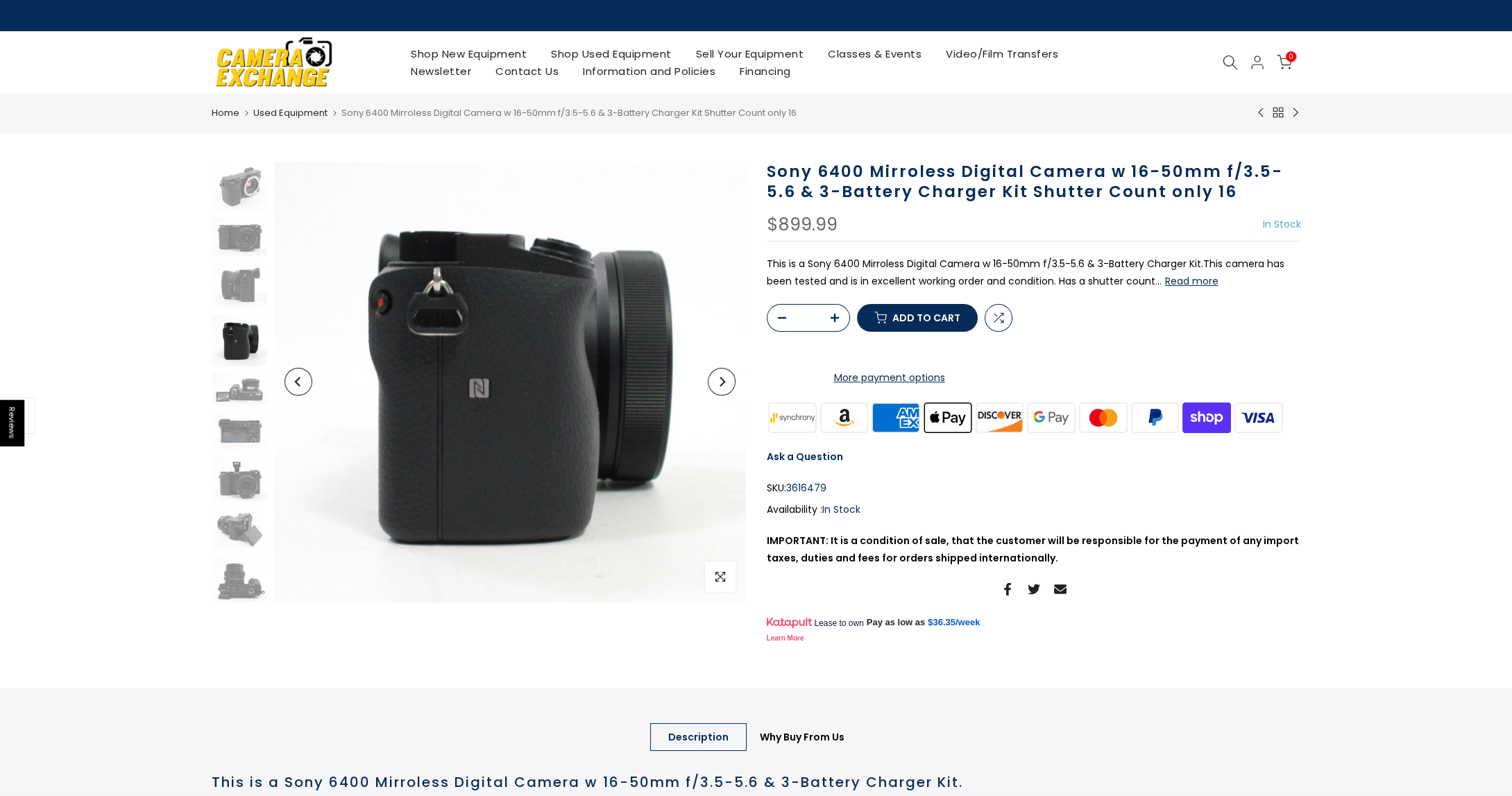
scroll to position [136, 0]
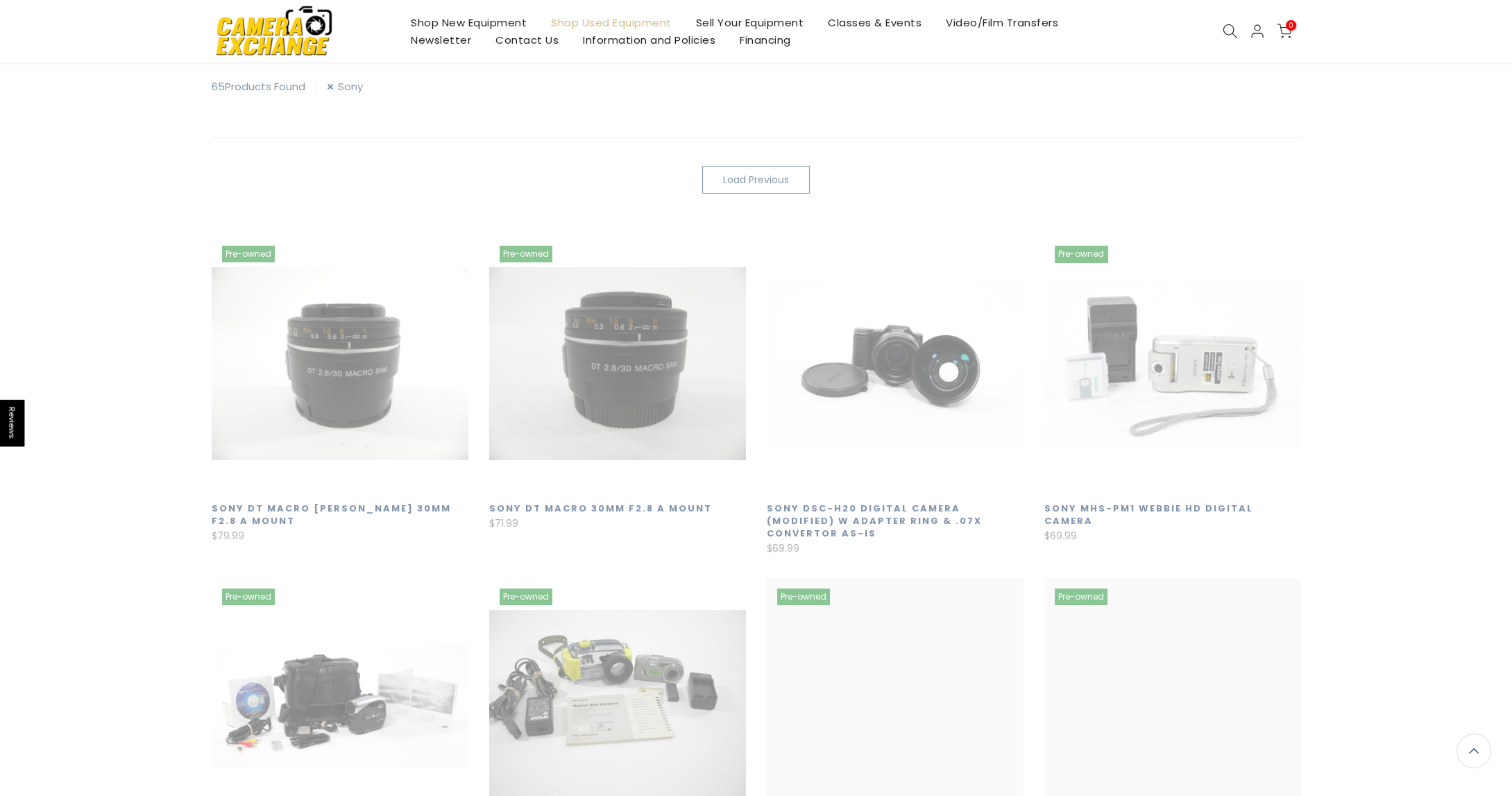
scroll to position [244, 0]
